Goal: Task Accomplishment & Management: Manage account settings

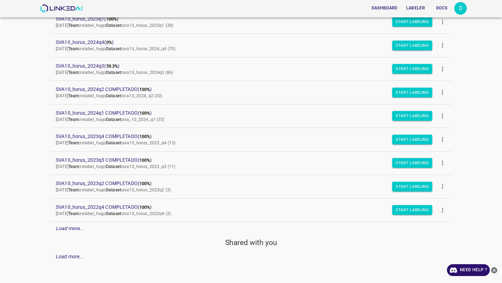
scroll to position [88, 0]
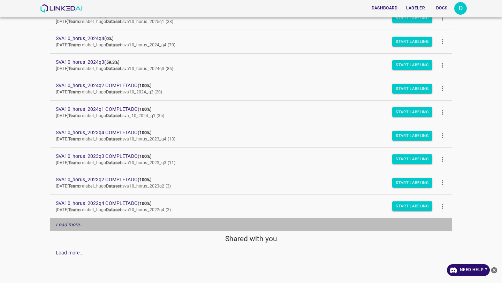
click at [63, 226] on em "Load more..." at bounding box center [70, 225] width 28 height 6
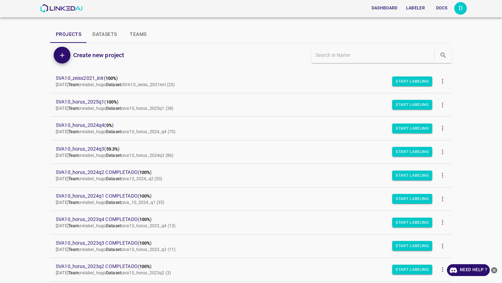
scroll to position [0, 0]
